Goal: Transaction & Acquisition: Purchase product/service

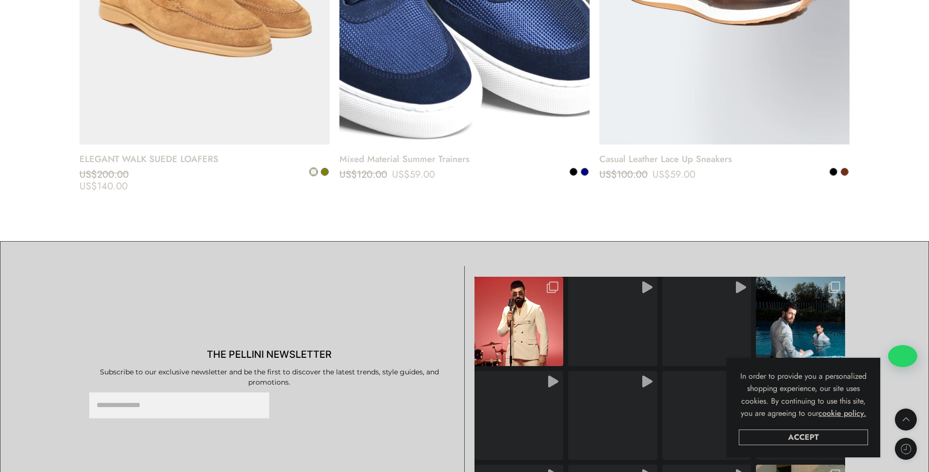
scroll to position [4724, 0]
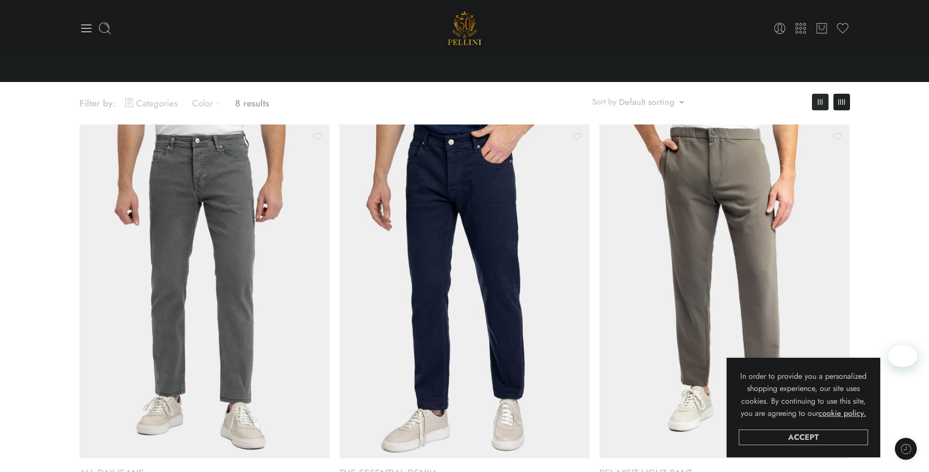
scroll to position [30, 0]
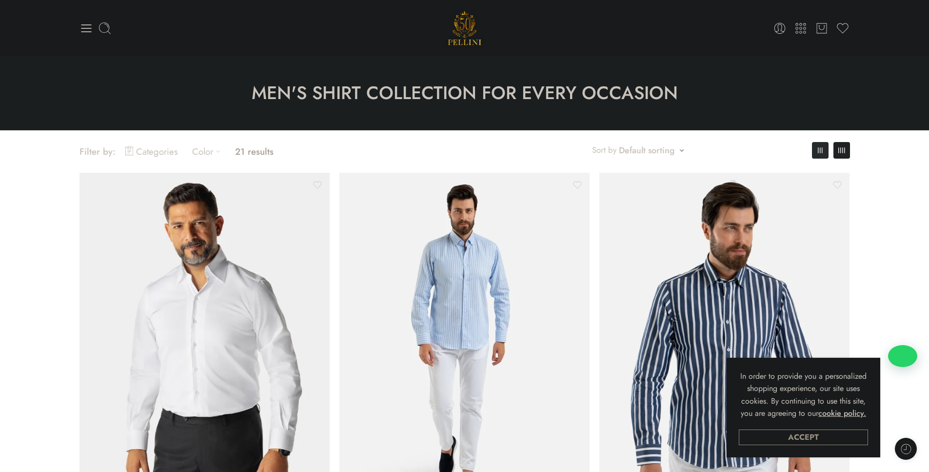
click at [809, 438] on link "Accept" at bounding box center [803, 437] width 129 height 16
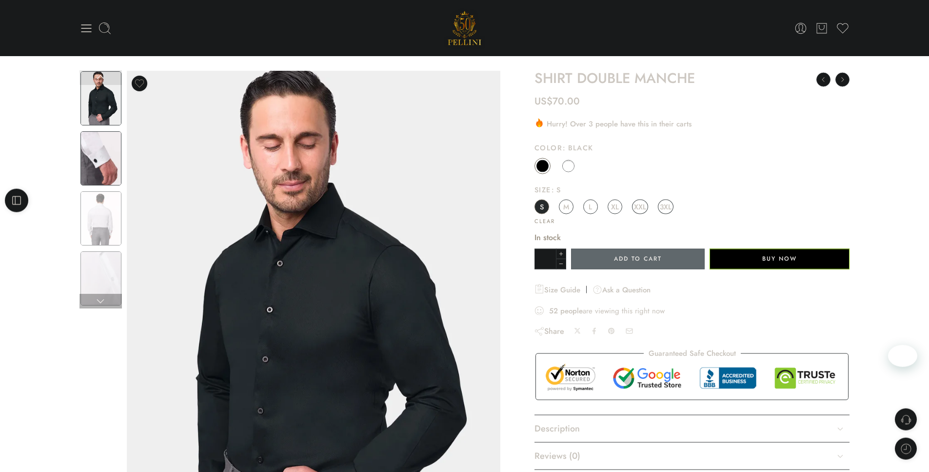
click at [91, 162] on img at bounding box center [100, 158] width 41 height 54
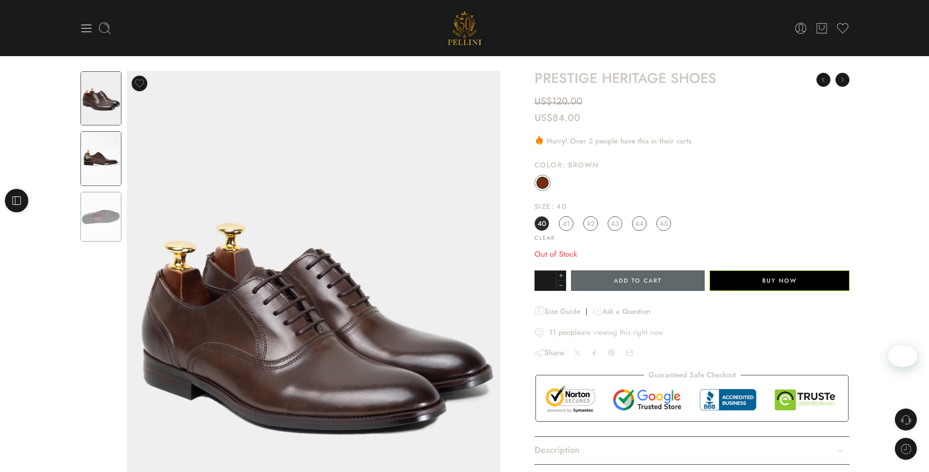
click at [93, 177] on img at bounding box center [100, 158] width 41 height 54
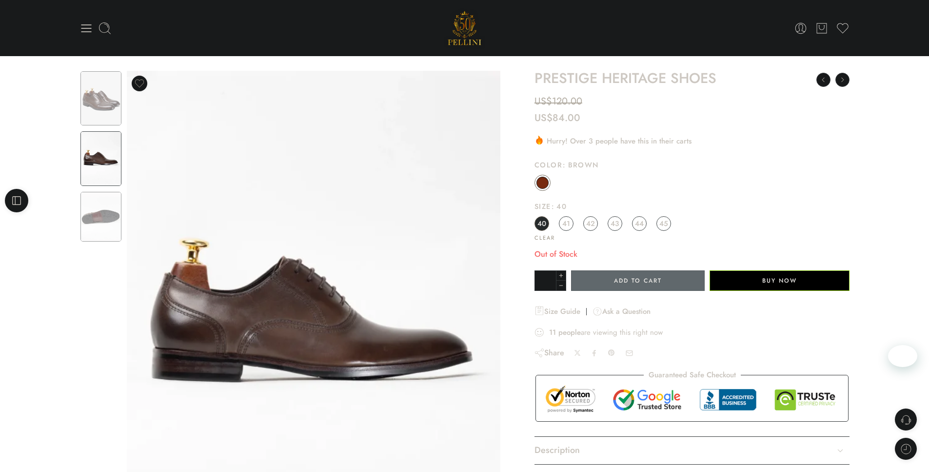
scroll to position [1, 0]
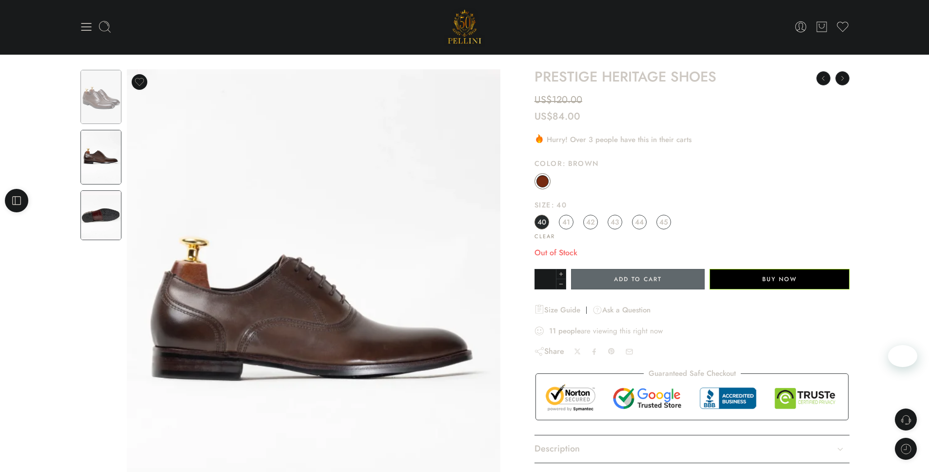
click at [103, 206] on img at bounding box center [100, 215] width 41 height 50
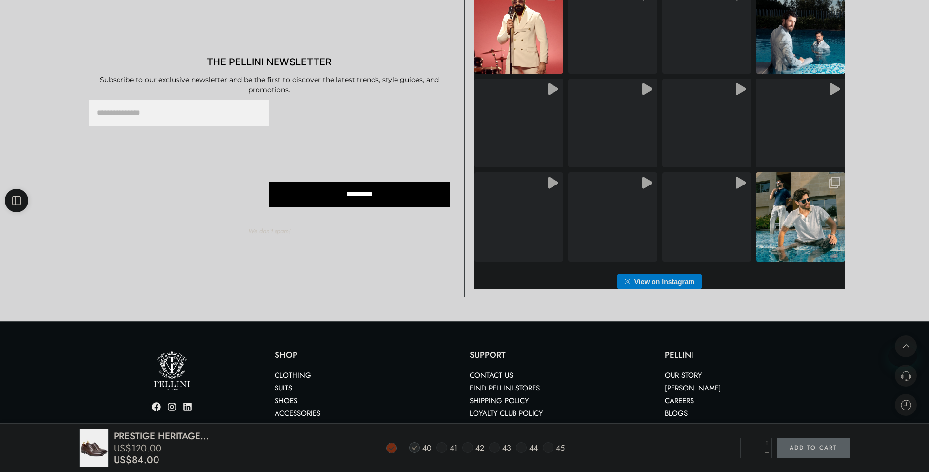
scroll to position [641, 0]
